Goal: Contribute content: Add original content to the website for others to see

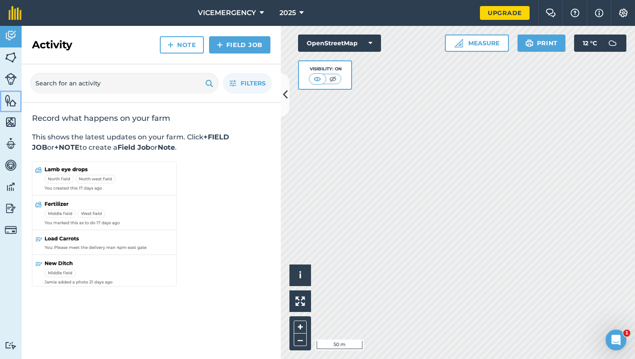
click at [13, 106] on img at bounding box center [11, 100] width 12 height 13
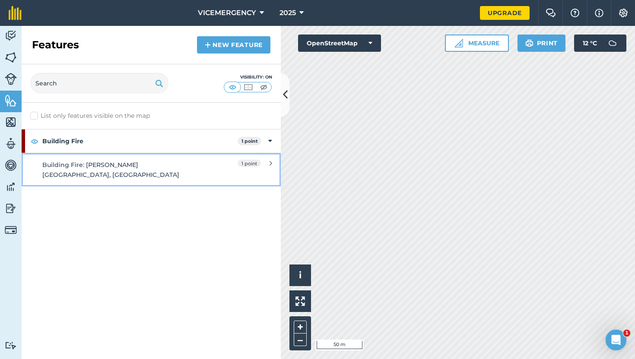
click at [185, 163] on div "Building Fire: [PERSON_NAME][GEOGRAPHIC_DATA], [GEOGRAPHIC_DATA]" at bounding box center [118, 169] width 153 height 19
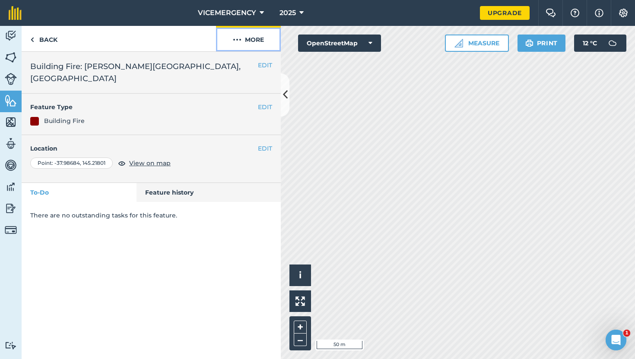
click at [258, 42] on button "More" at bounding box center [248, 38] width 65 height 25
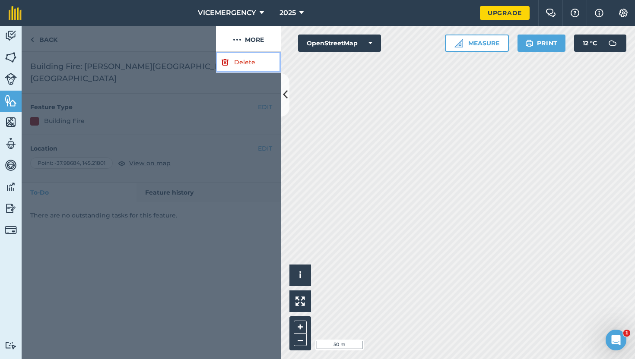
click at [241, 62] on link "Delete" at bounding box center [248, 62] width 65 height 21
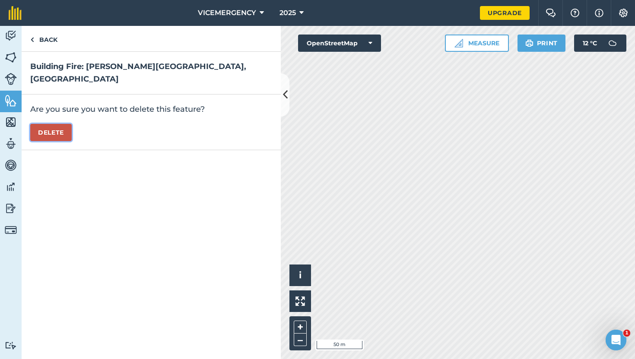
click at [51, 124] on button "Delete" at bounding box center [50, 132] width 41 height 17
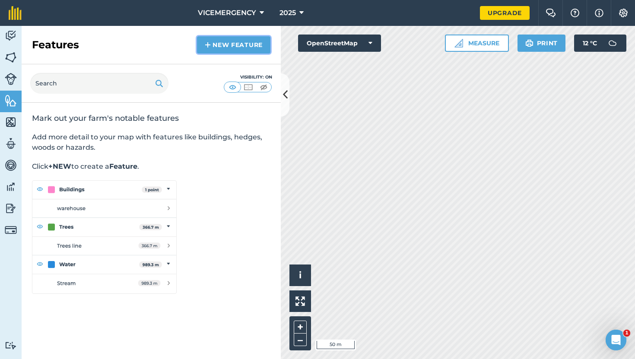
click at [216, 48] on link "New feature" at bounding box center [233, 44] width 73 height 17
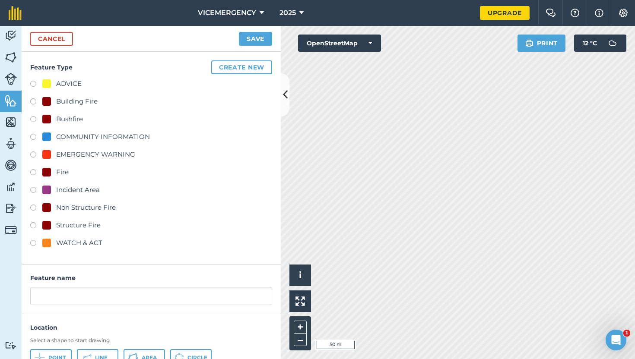
click at [33, 173] on label at bounding box center [36, 173] width 12 height 9
radio input "true"
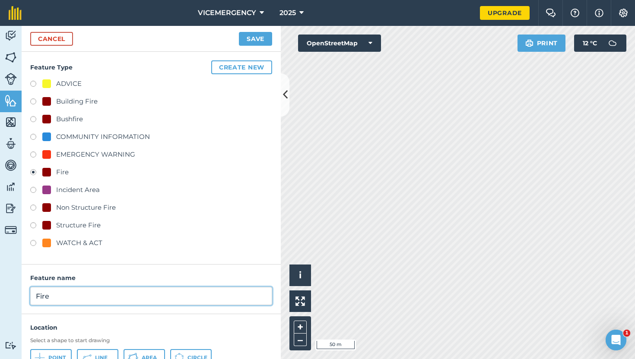
click at [69, 297] on input "Fire" at bounding box center [151, 296] width 242 height 18
click at [124, 297] on input "Fire: [PERSON_NAME][GEOGRAPHIC_DATA]" at bounding box center [151, 296] width 242 height 18
click at [166, 300] on input "Fire: [PERSON_NAME][GEOGRAPHIC_DATA]" at bounding box center [151, 296] width 242 height 18
type input "Fire: [PERSON_NAME][GEOGRAPHIC_DATA]"
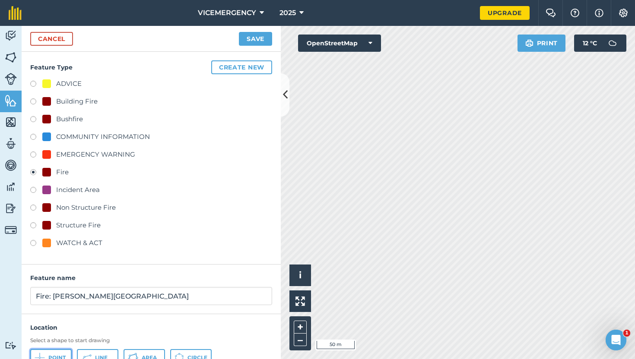
click at [52, 355] on span "Point" at bounding box center [56, 358] width 17 height 7
click at [254, 38] on button "Save" at bounding box center [255, 39] width 33 height 14
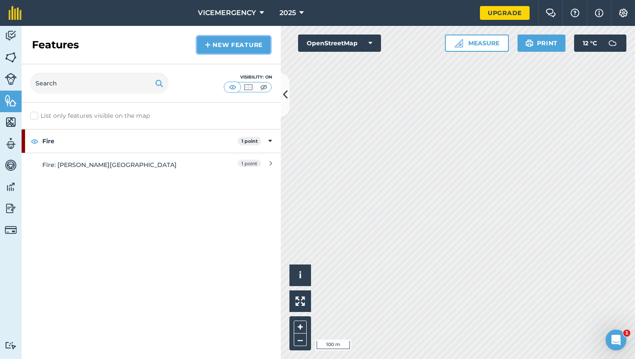
click at [224, 44] on link "New feature" at bounding box center [233, 44] width 73 height 17
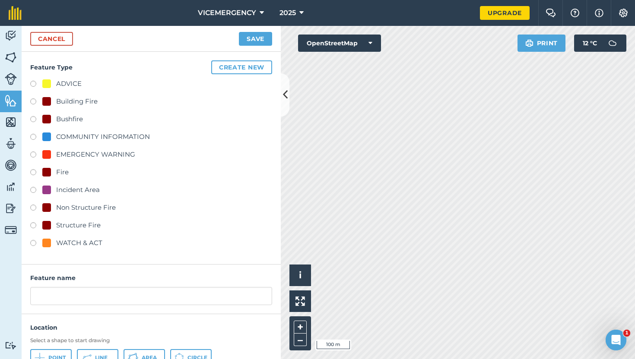
click at [35, 188] on label at bounding box center [36, 191] width 12 height 9
radio input "true"
type input "Incident Area"
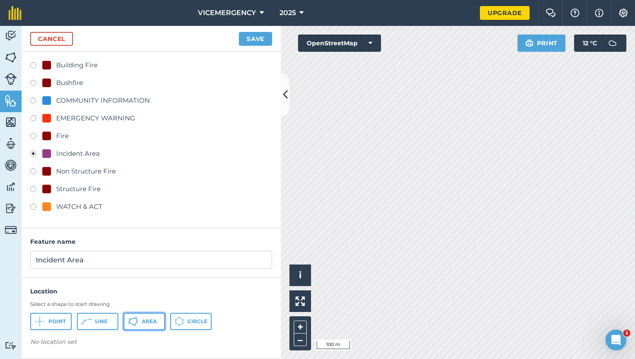
click at [140, 323] on button "Area" at bounding box center [144, 321] width 41 height 17
click at [254, 40] on button "Save" at bounding box center [255, 39] width 33 height 14
